Goal: Task Accomplishment & Management: Use online tool/utility

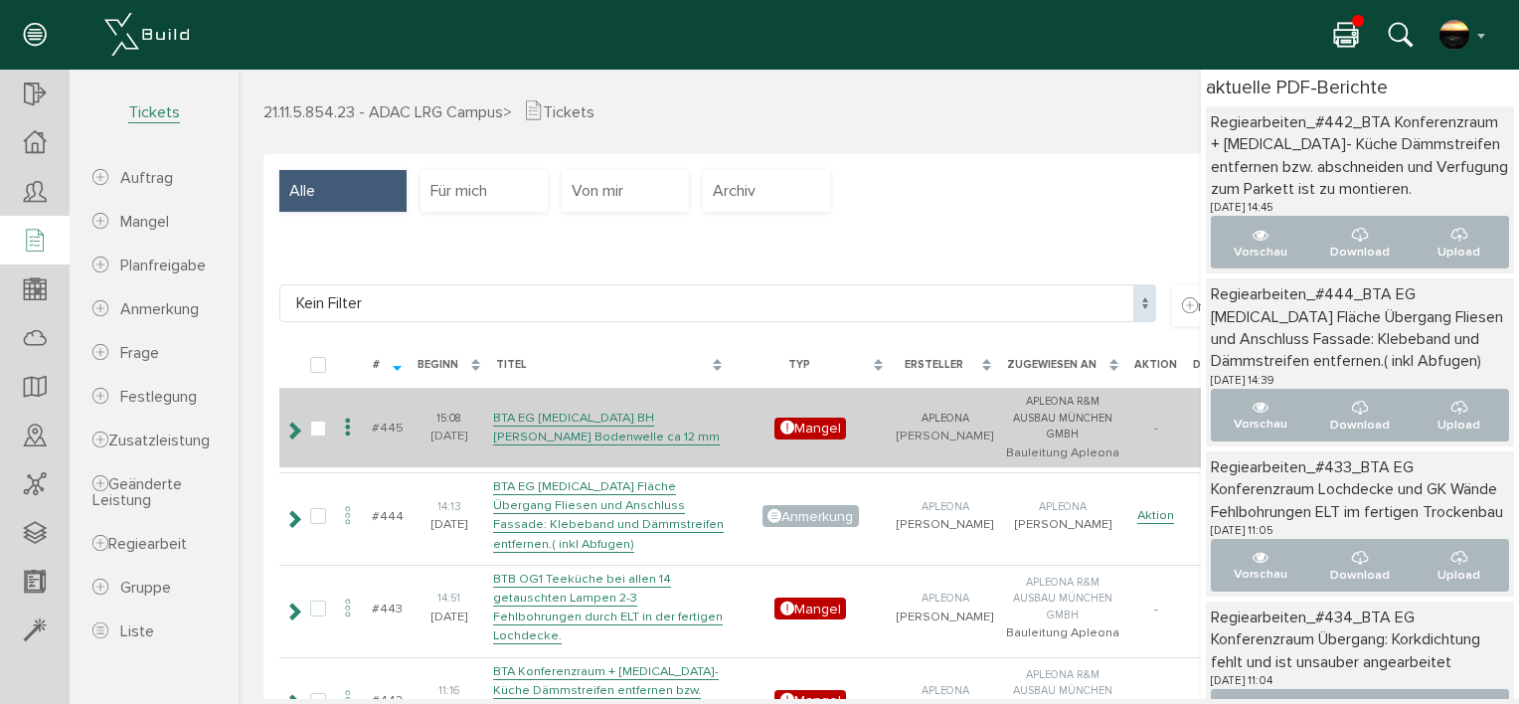
click at [360, 421] on icon at bounding box center [348, 428] width 24 height 27
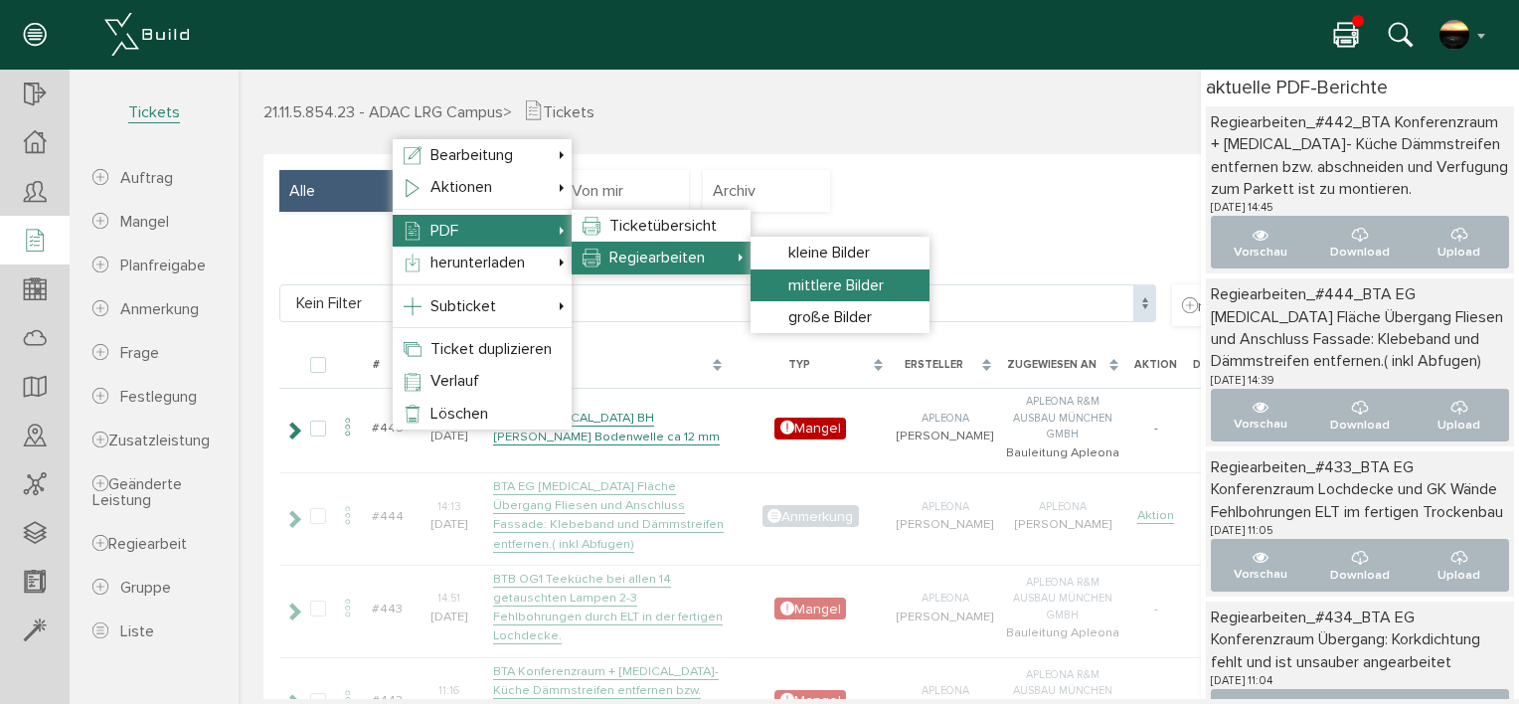
click at [837, 280] on span "mittlere Bilder" at bounding box center [835, 285] width 95 height 20
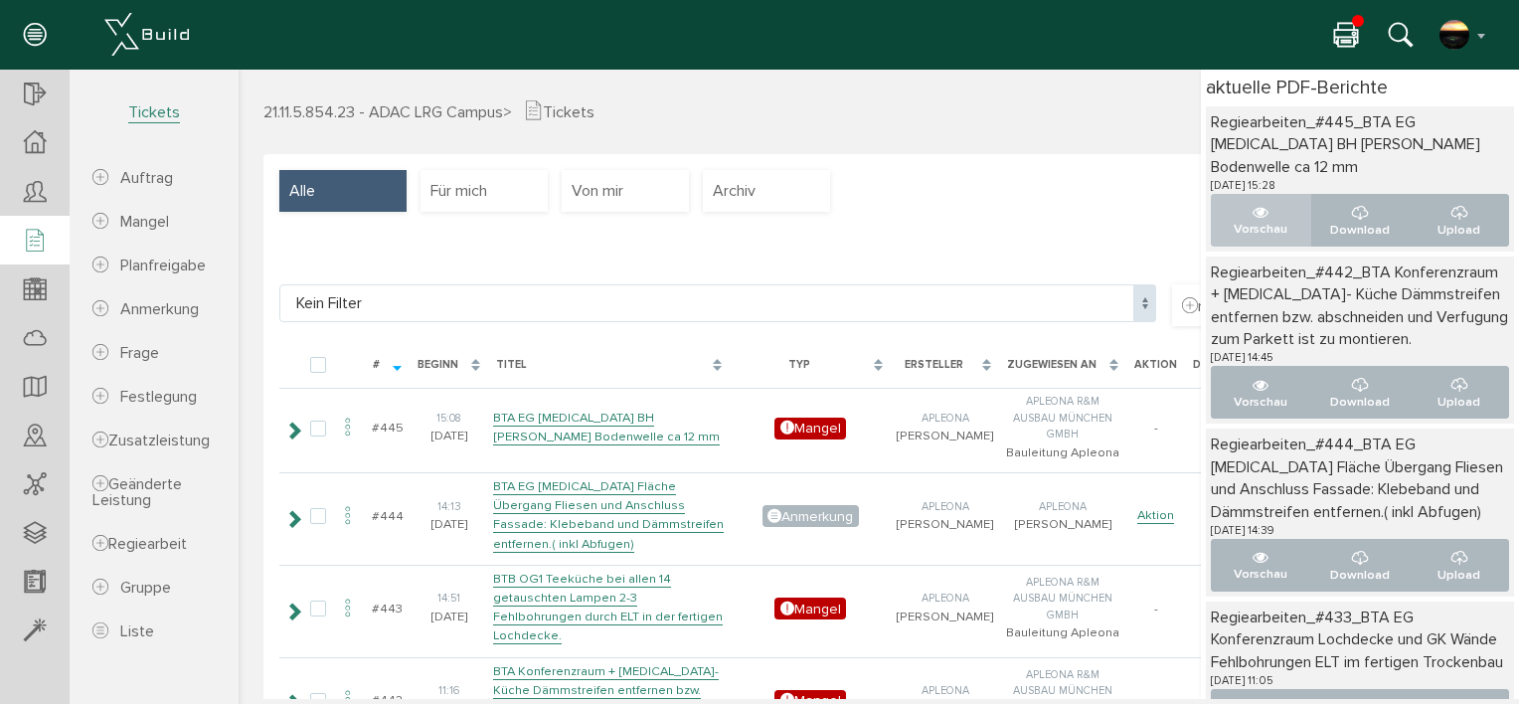
click at [1252, 205] on icon "..." at bounding box center [1260, 213] width 16 height 16
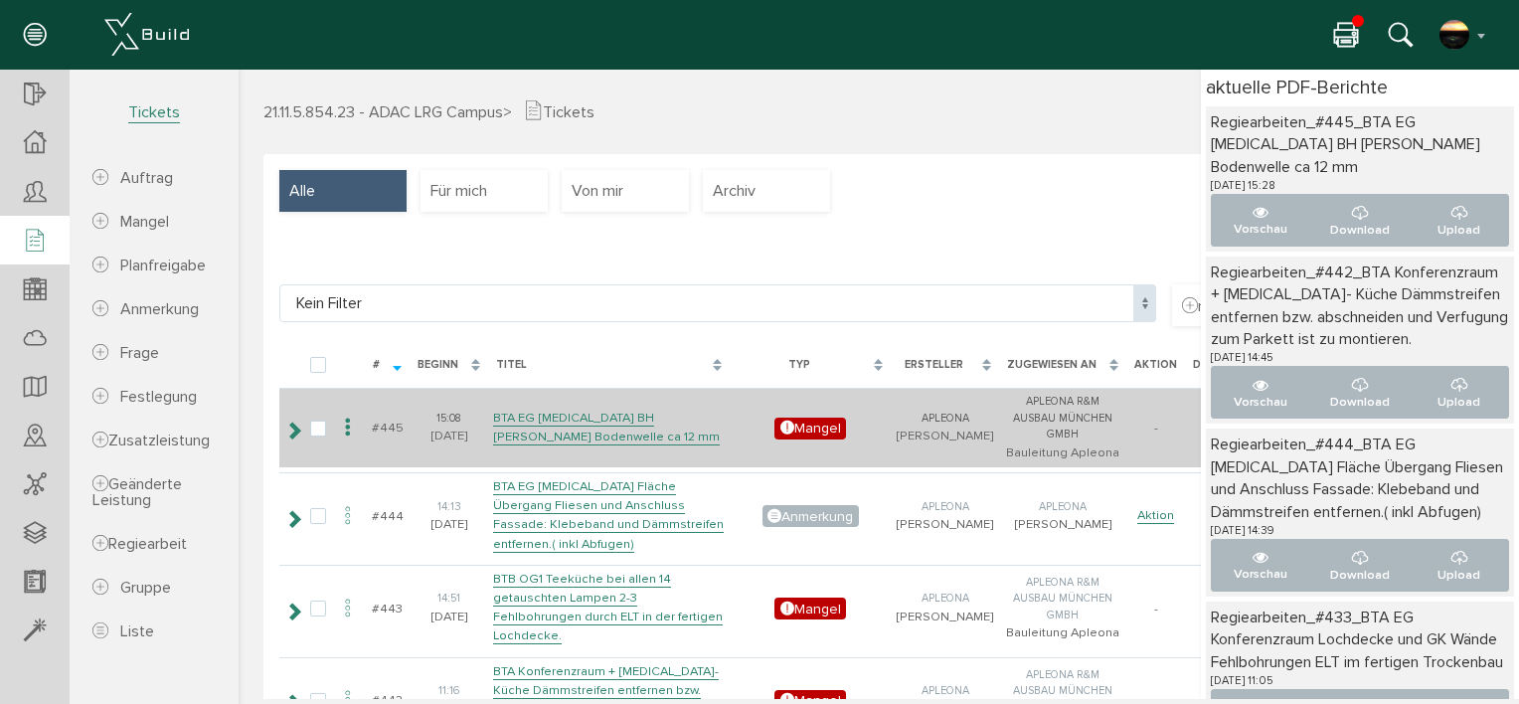
click at [569, 396] on td "BTA EG [MEDICAL_DATA] BH [PERSON_NAME] Bodenwelle ca 12 mm" at bounding box center [609, 428] width 242 height 80
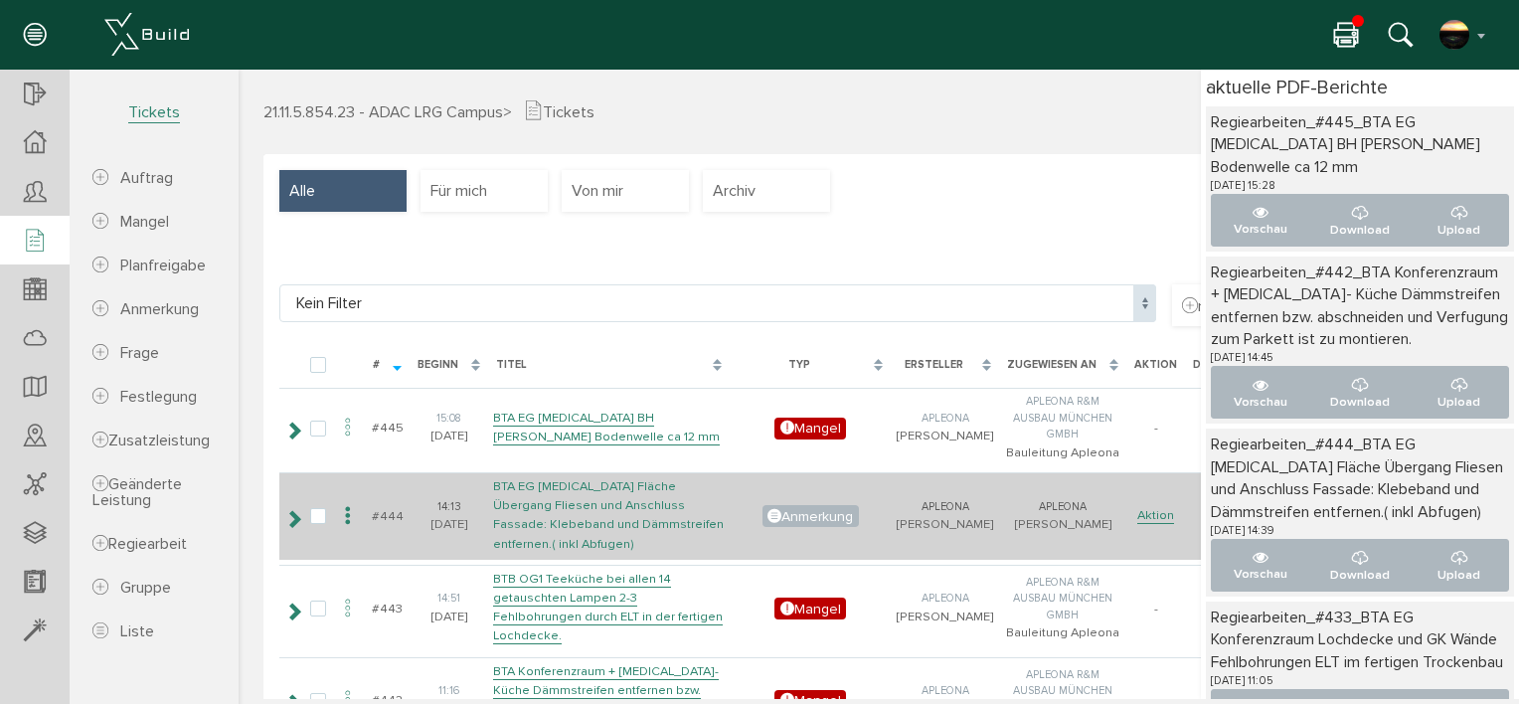
click at [593, 489] on link "BTA EG [MEDICAL_DATA] Fläche Übergang Fliesen und Anschluss Fassade: Klebeband …" at bounding box center [608, 515] width 231 height 75
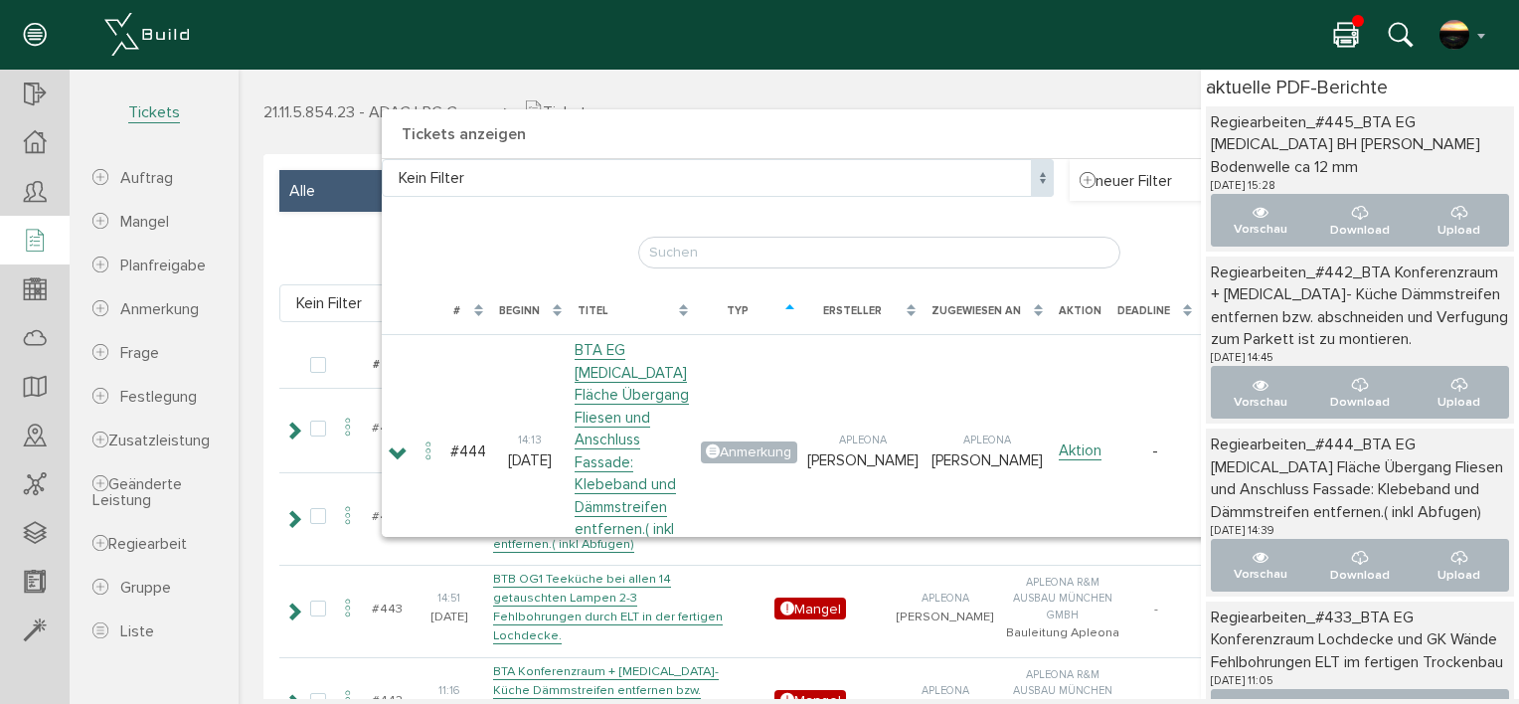
click at [336, 236] on div "× Tickets anzeigen Kein Filter Kein Filter neuer Filter live Filter [PERSON_NAM…" at bounding box center [879, 384] width 1280 height 629
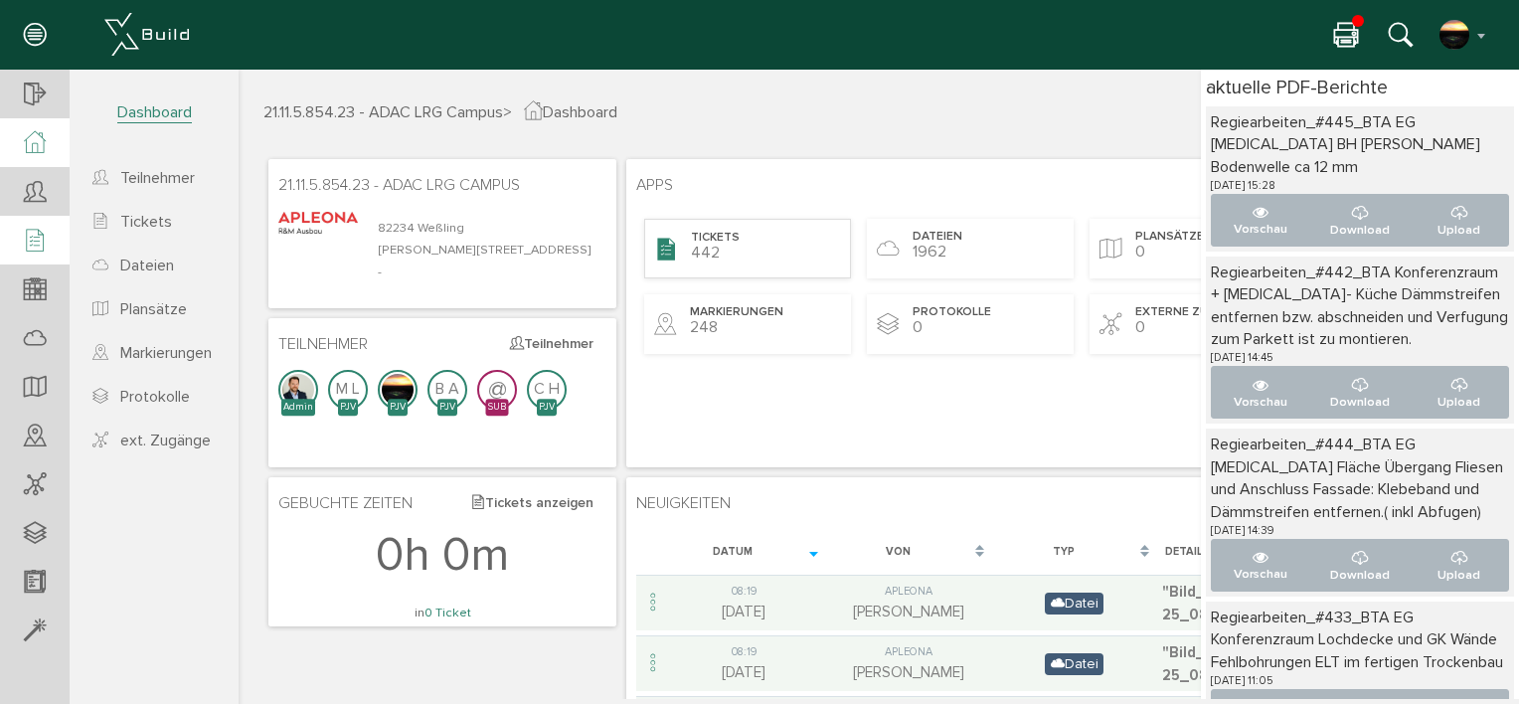
click at [718, 242] on span "Tickets" at bounding box center [715, 238] width 49 height 17
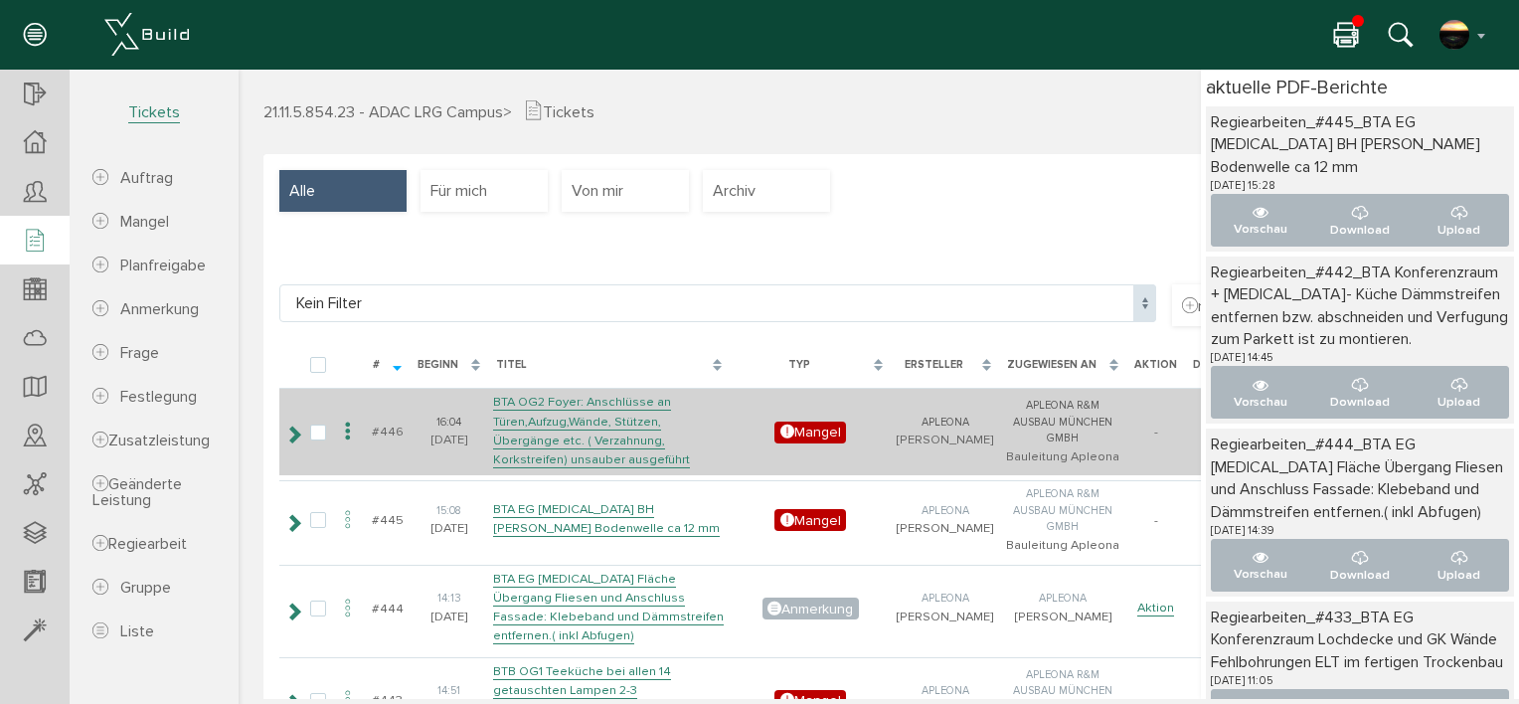
click at [360, 441] on icon at bounding box center [348, 431] width 24 height 27
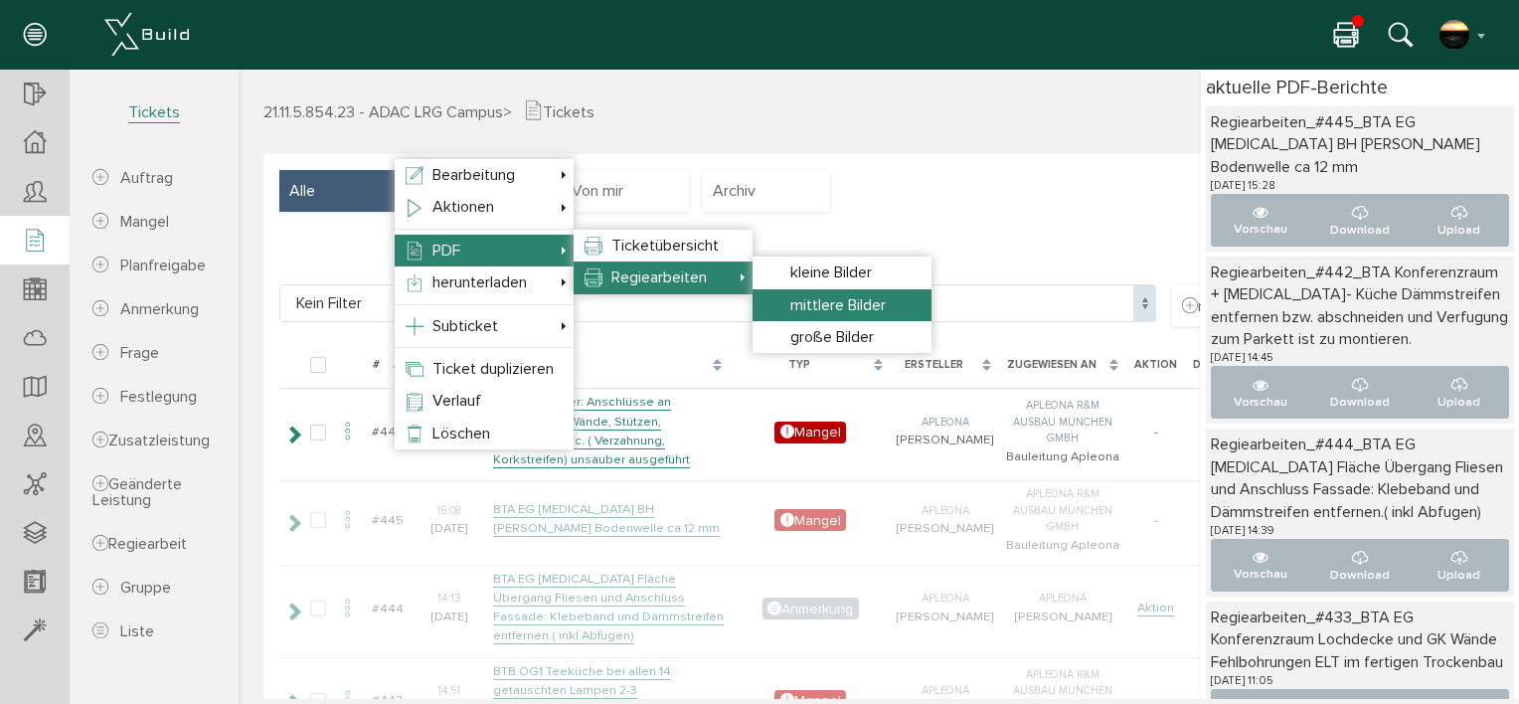
click at [835, 300] on span "mittlere Bilder" at bounding box center [837, 305] width 95 height 20
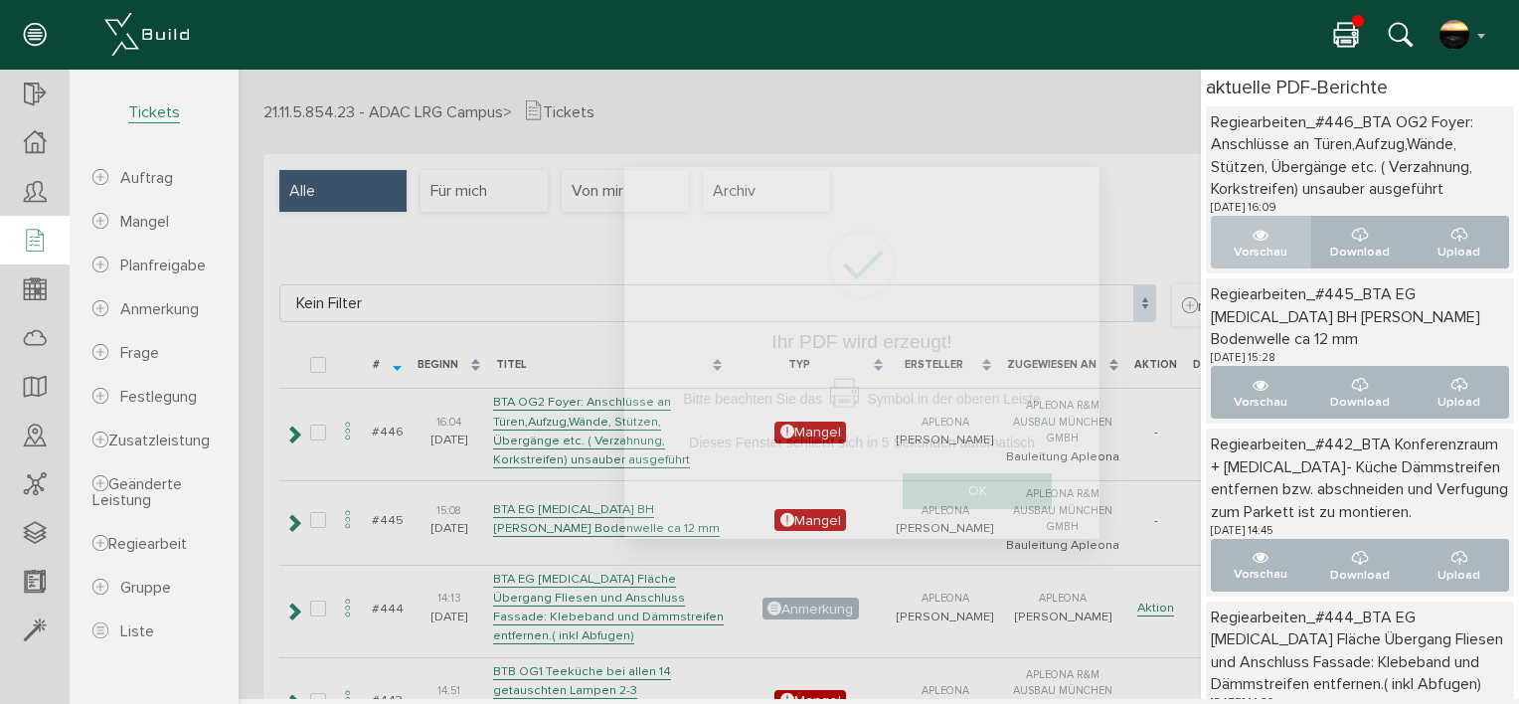
click at [1252, 239] on button "Vorschau" at bounding box center [1261, 242] width 100 height 53
